Goal: Obtain resource: Download file/media

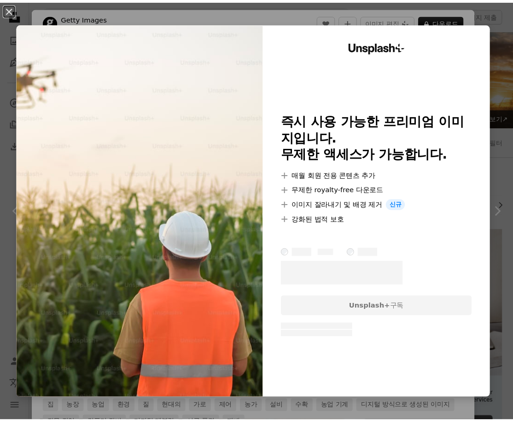
scroll to position [276, 0]
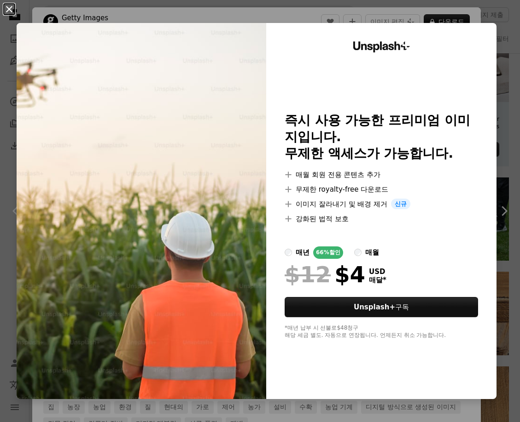
click at [11, 7] on button "An X shape" at bounding box center [9, 9] width 11 height 11
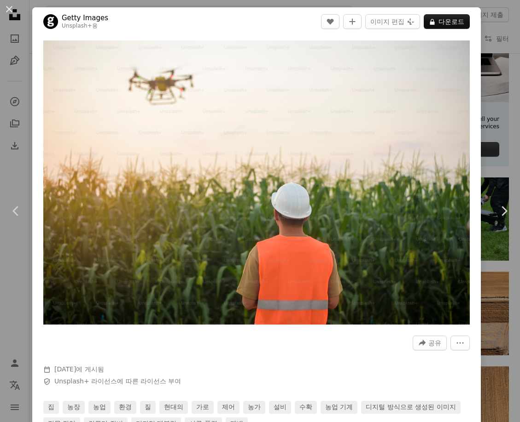
click at [504, 42] on div "An X shape Chevron left Chevron right Getty Images Unsplash+ 용 A heart A plus s…" at bounding box center [260, 211] width 520 height 422
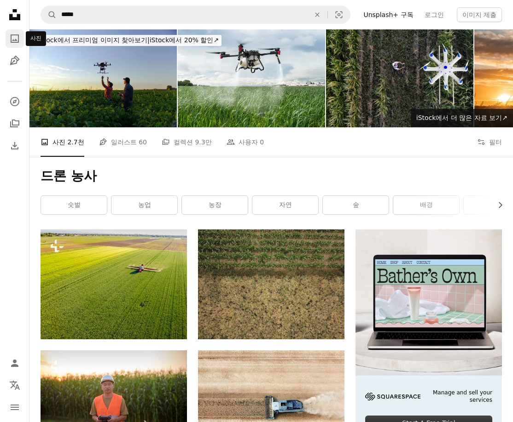
click at [14, 33] on link "A photo" at bounding box center [15, 38] width 18 height 18
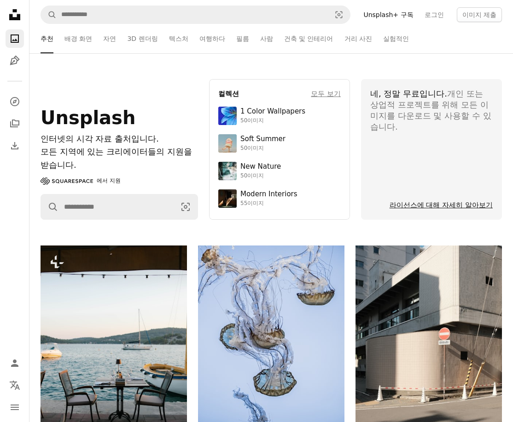
click at [437, 203] on link "라이선스에 대해 자세히 알아보기" at bounding box center [440, 205] width 103 height 8
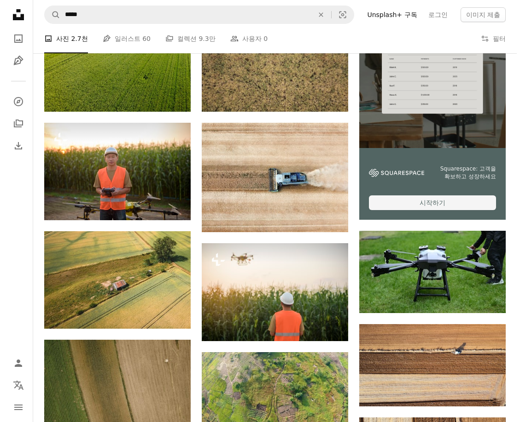
scroll to position [230, 0]
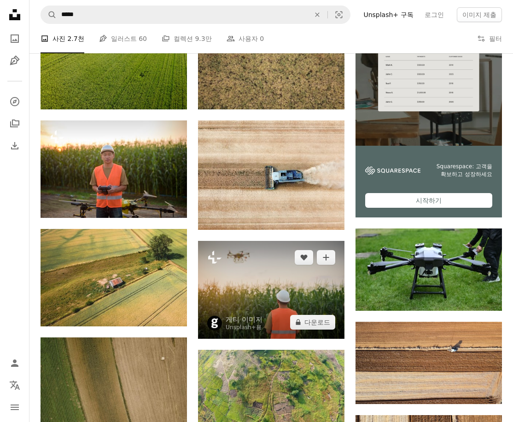
click at [250, 277] on img at bounding box center [271, 290] width 146 height 98
